Goal: Navigation & Orientation: Find specific page/section

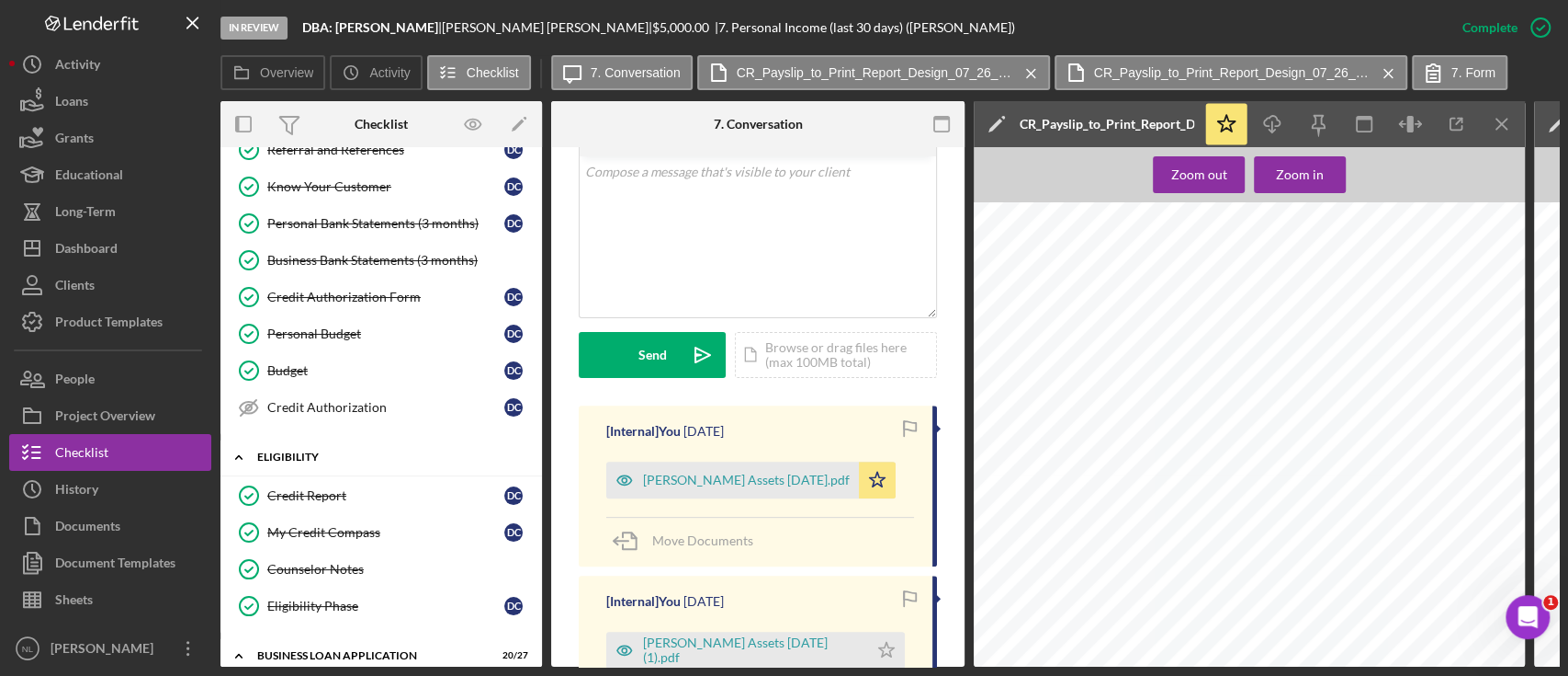
scroll to position [141, 0]
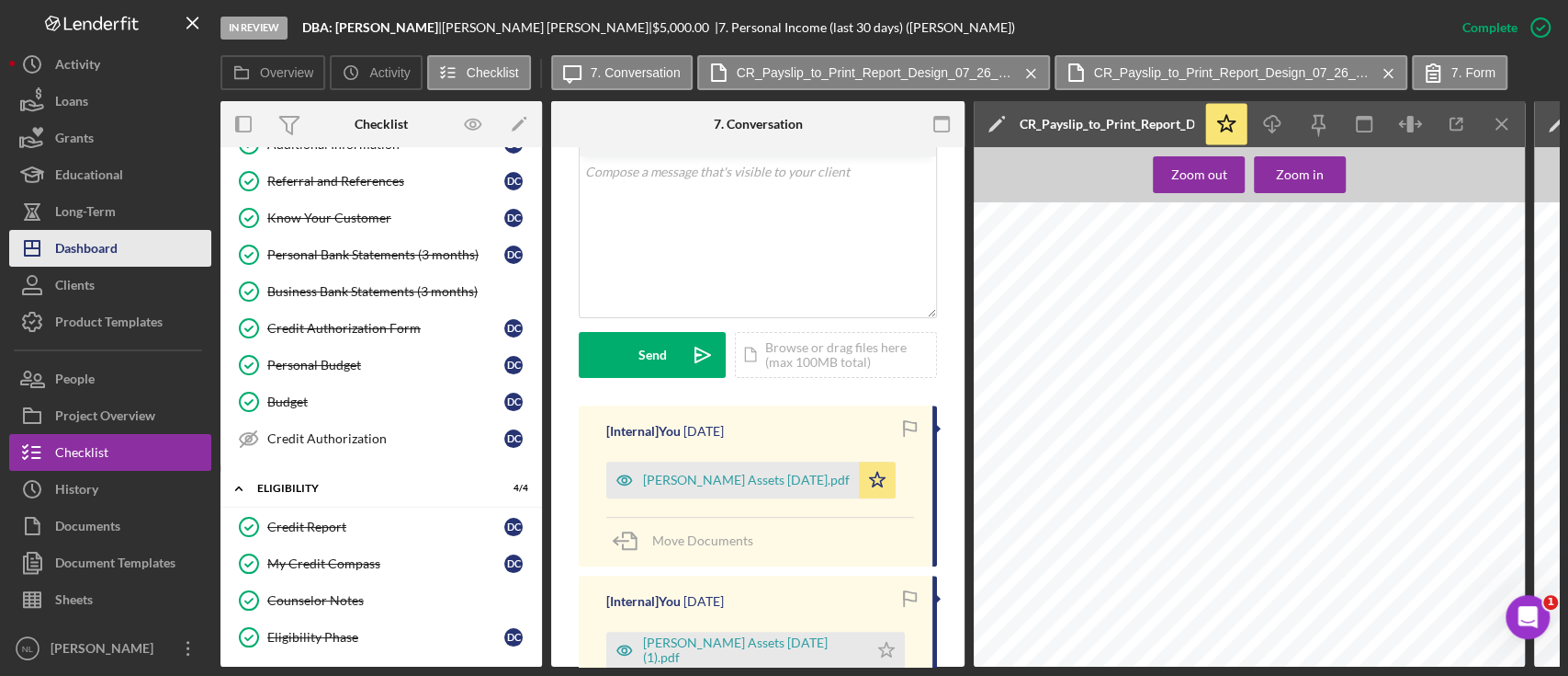
click at [154, 260] on button "Icon/Dashboard Dashboard" at bounding box center [110, 248] width 202 height 37
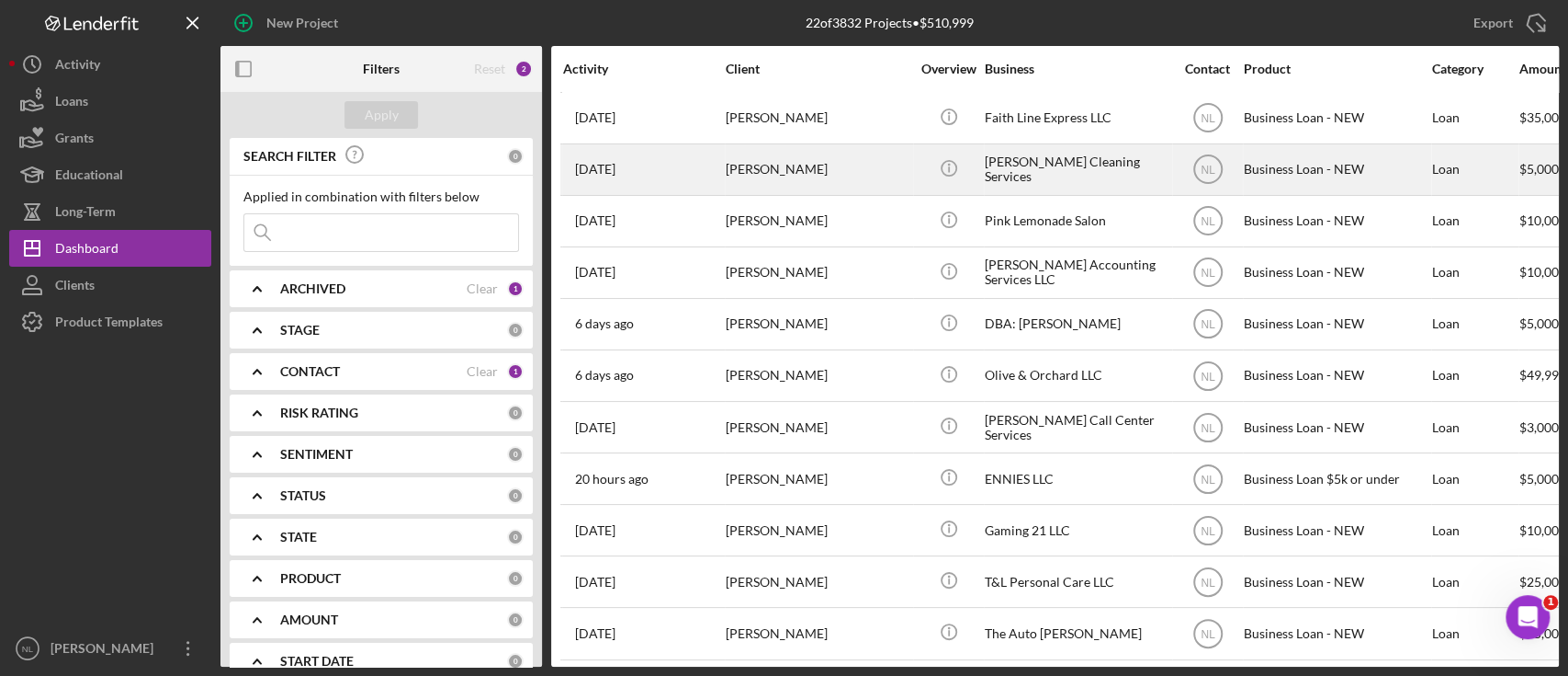
click at [757, 171] on div "[PERSON_NAME]" at bounding box center [817, 169] width 184 height 49
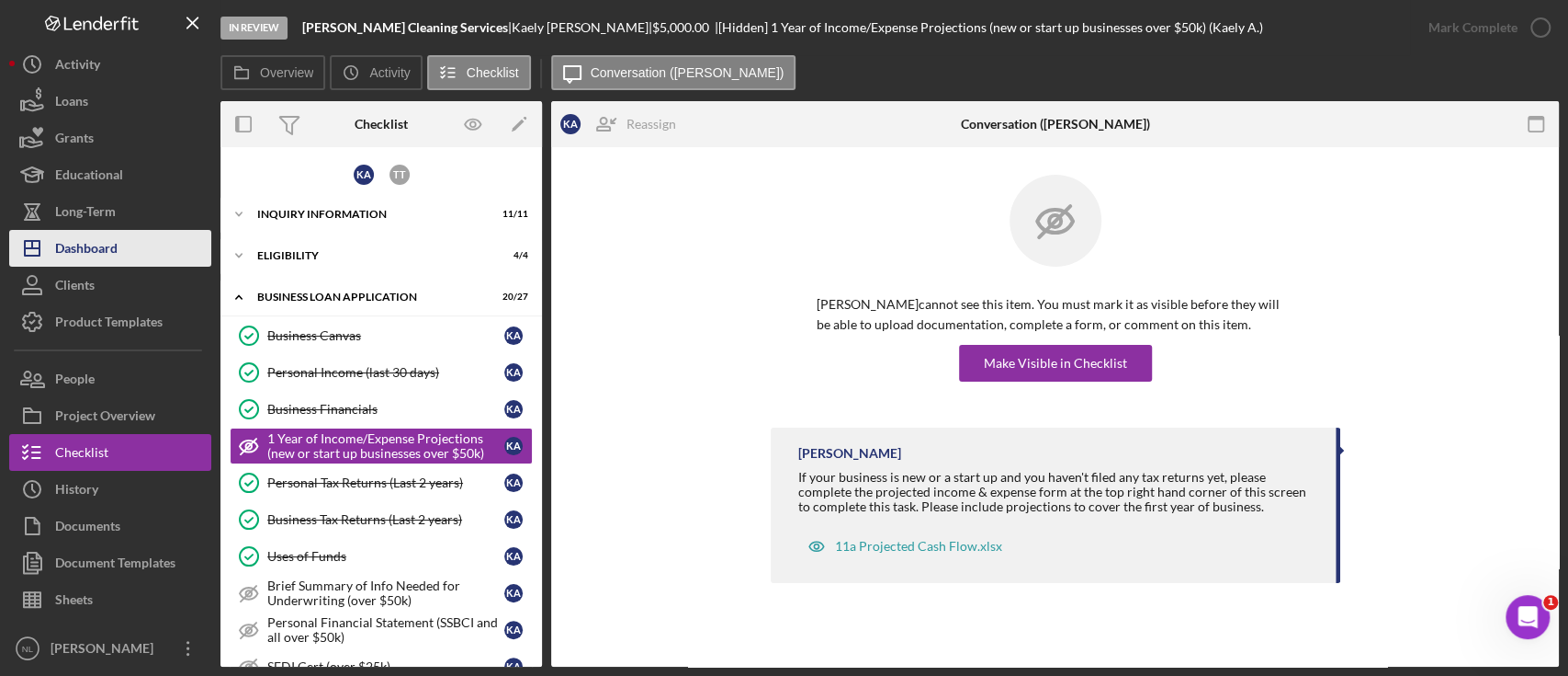
scroll to position [37, 0]
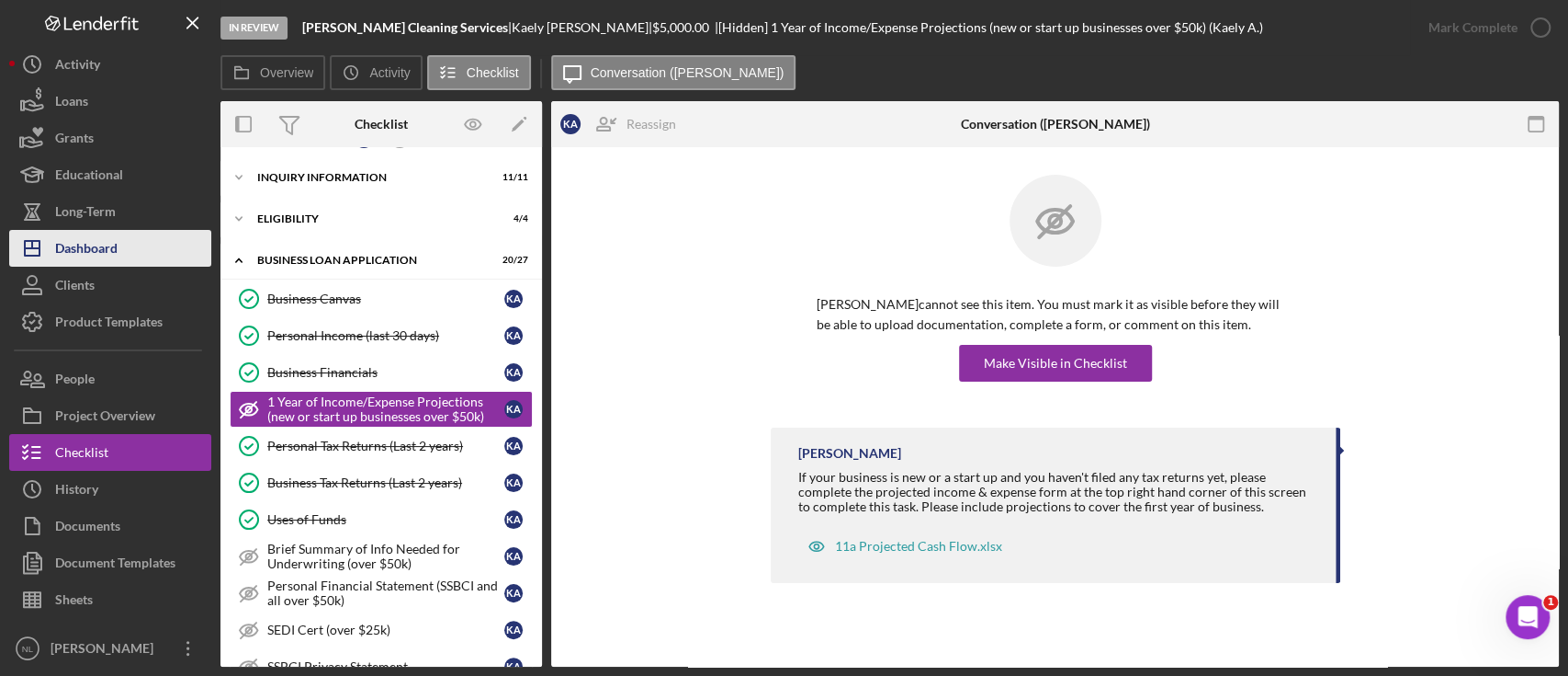
click at [101, 248] on div "Dashboard" at bounding box center [87, 250] width 63 height 42
